Goal: Task Accomplishment & Management: Use online tool/utility

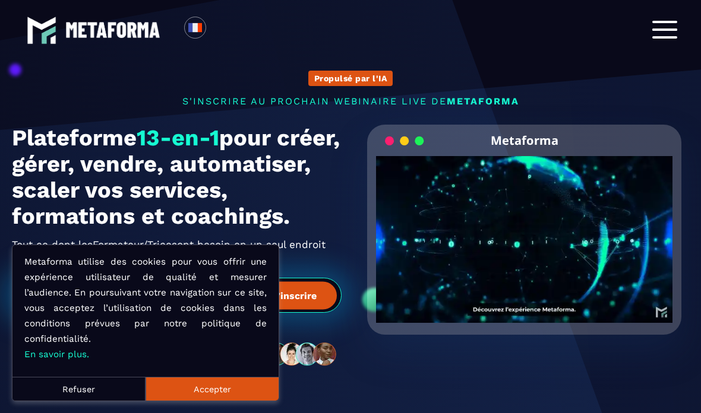
click at [668, 25] on div at bounding box center [664, 30] width 25 height 18
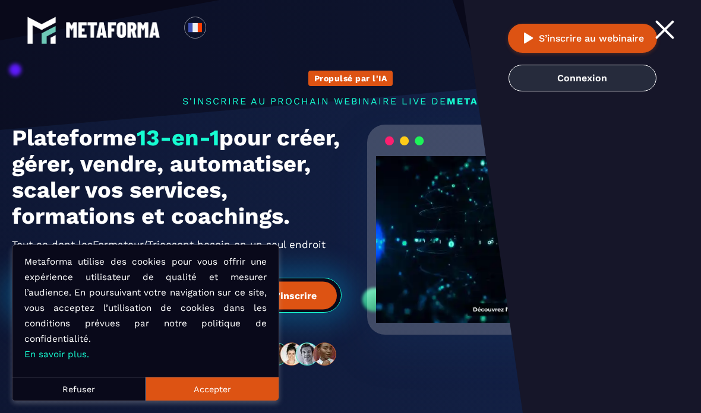
click at [608, 77] on link "Connexion" at bounding box center [583, 78] width 148 height 27
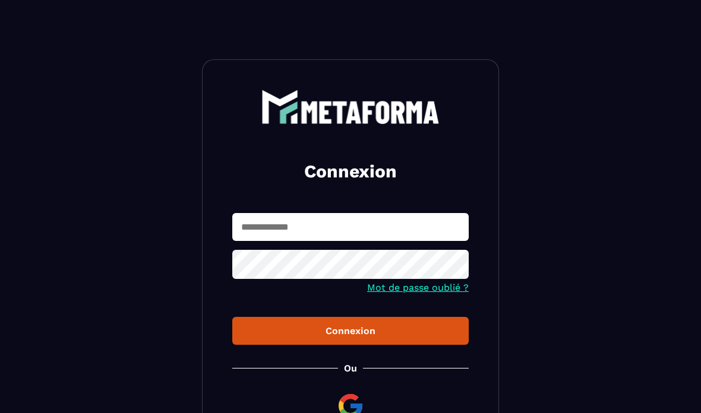
click at [374, 230] on input "text" at bounding box center [350, 227] width 236 height 28
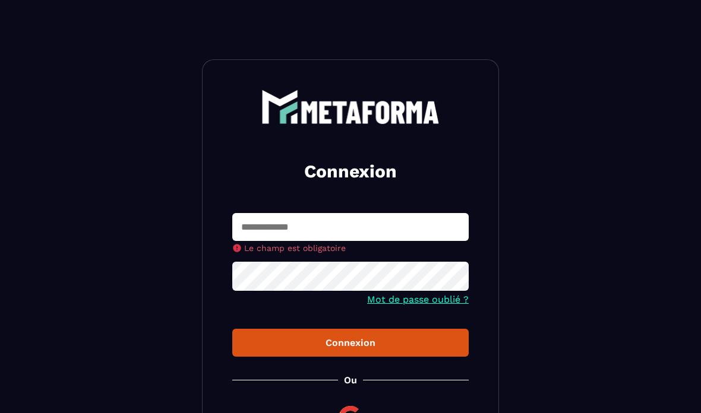
type input "**********"
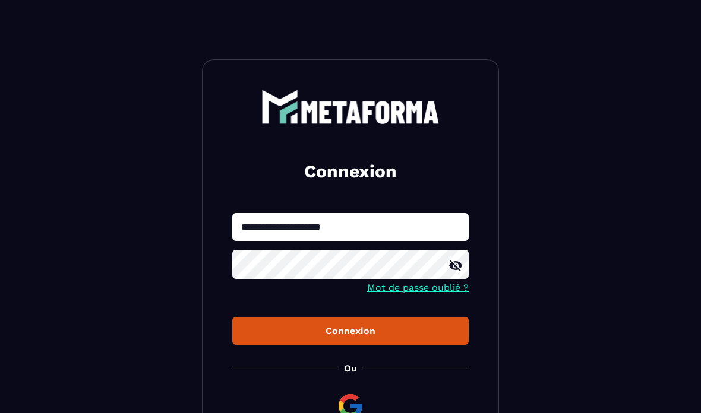
click at [367, 332] on div "Connexion" at bounding box center [350, 331] width 217 height 11
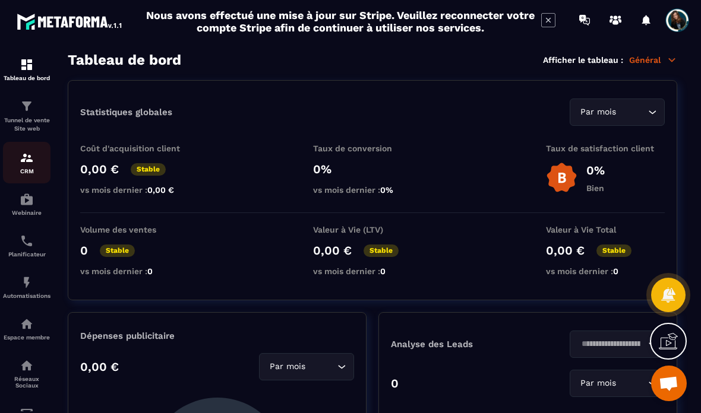
click at [33, 174] on p "CRM" at bounding box center [27, 171] width 48 height 7
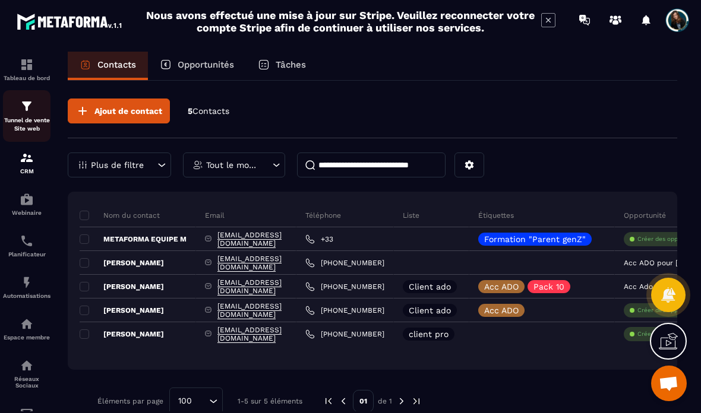
click at [25, 113] on img at bounding box center [27, 106] width 14 height 14
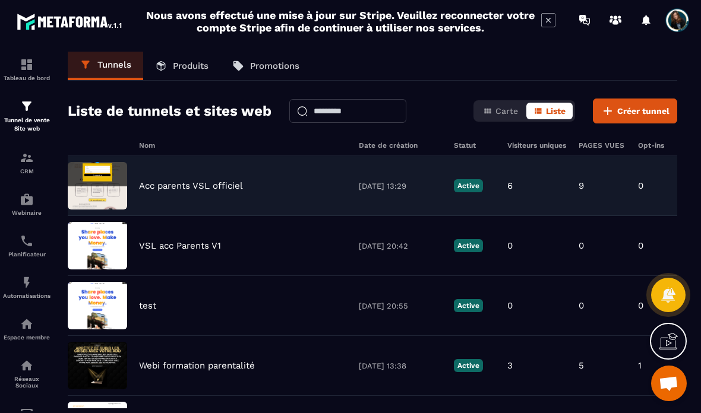
click at [178, 186] on p "Acc parents VSL officiel" at bounding box center [191, 186] width 104 height 11
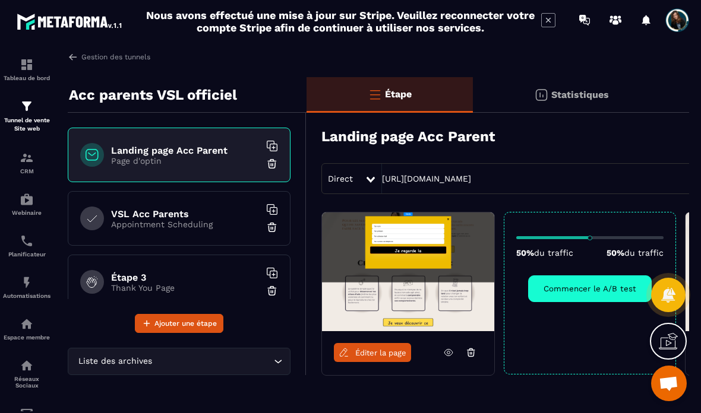
click at [382, 355] on span "Éditer la page" at bounding box center [380, 353] width 51 height 9
